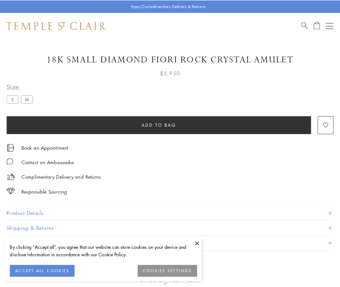
scroll to position [9, 0]
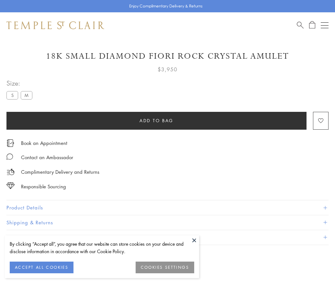
click at [156, 120] on span "Add to bag" at bounding box center [157, 120] width 34 height 7
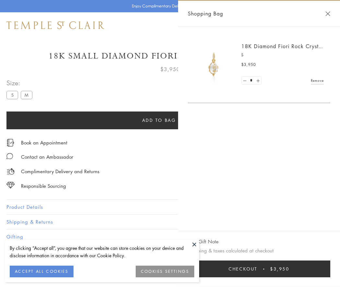
click at [257, 269] on span "Checkout" at bounding box center [243, 269] width 29 height 7
